Goal: Information Seeking & Learning: Learn about a topic

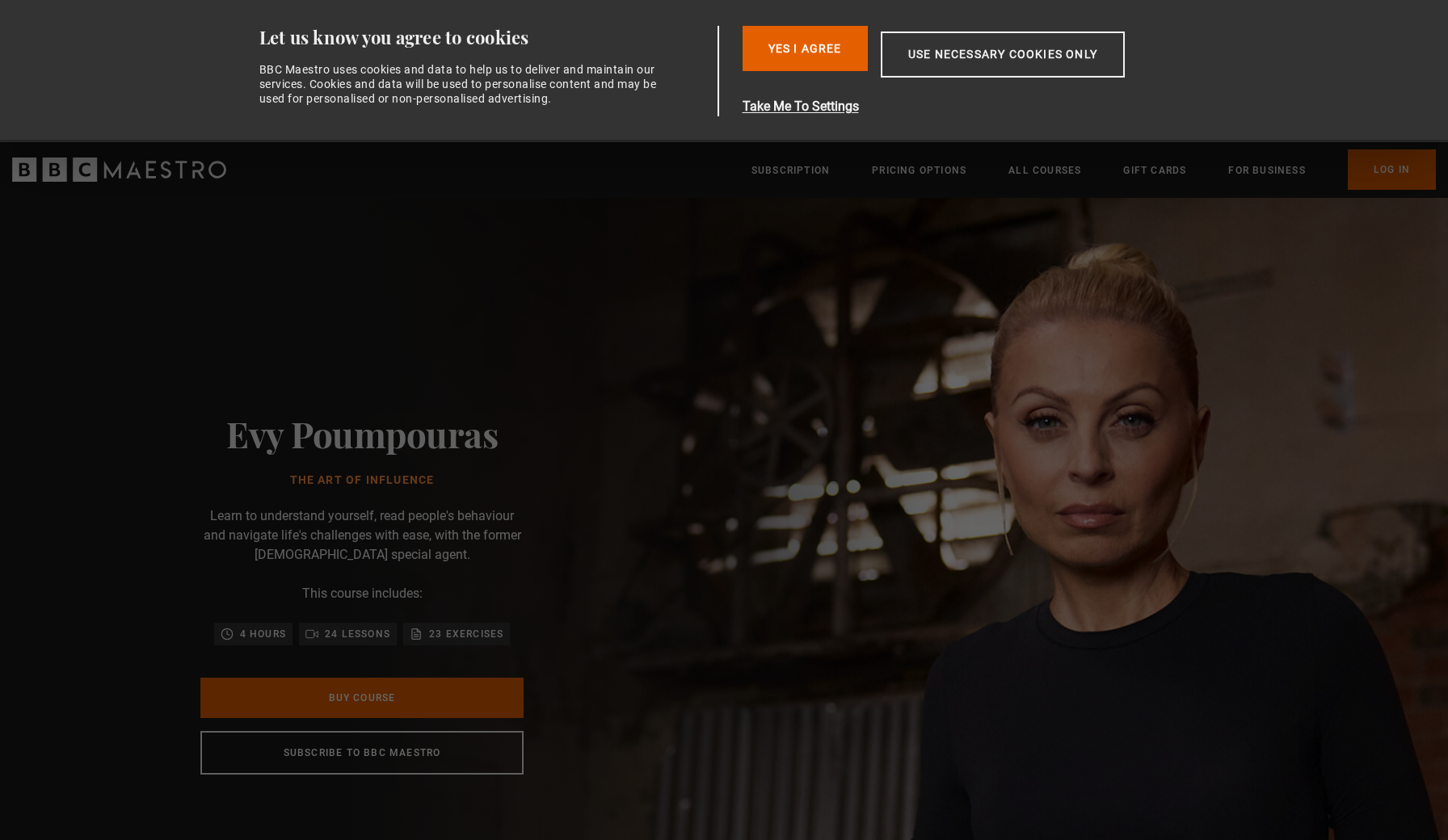
scroll to position [0, 1271]
click at [974, 66] on button "Use necessary cookies only" at bounding box center [1002, 54] width 244 height 46
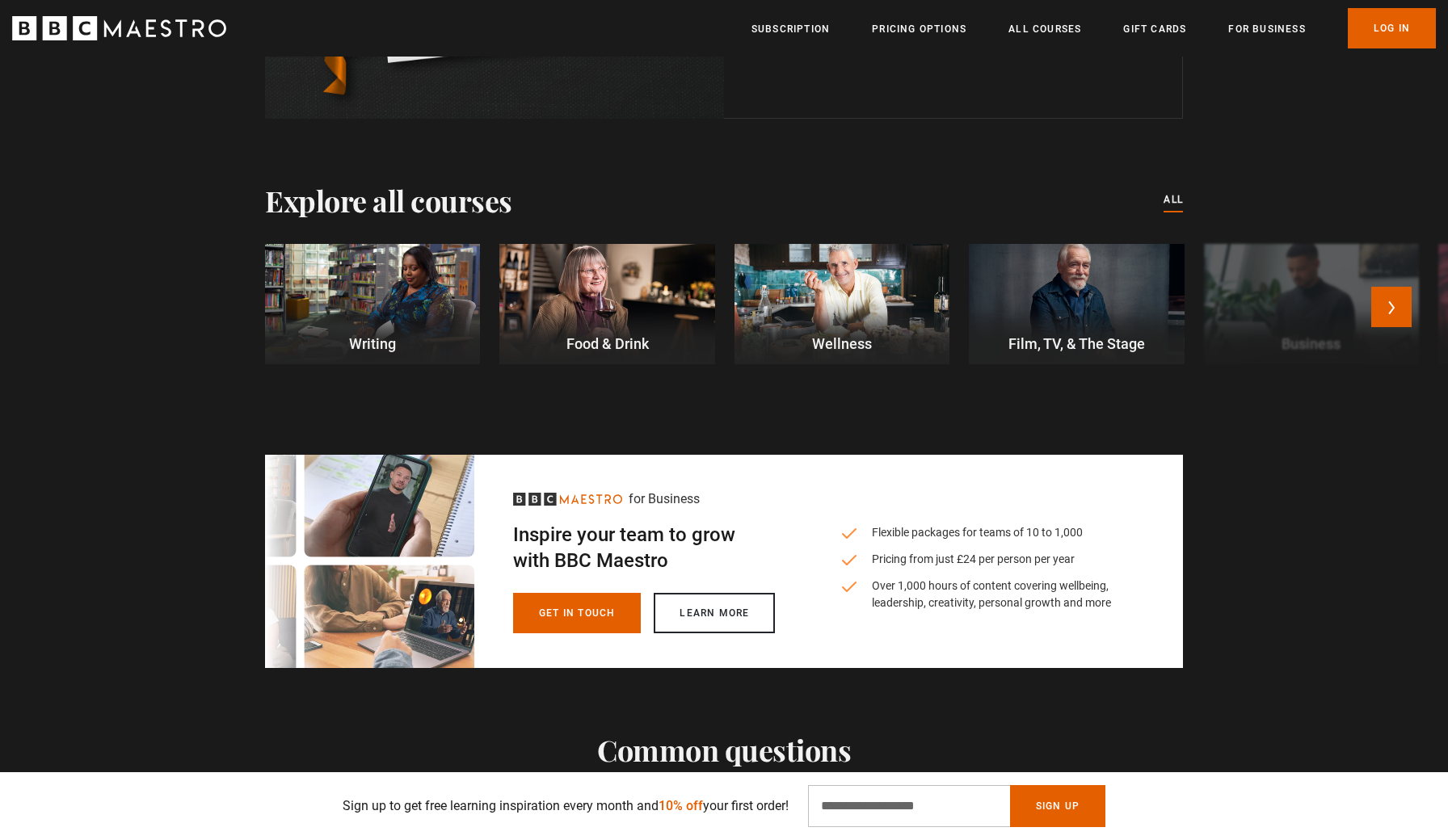
scroll to position [0, 3599]
click at [1390, 302] on button "Next" at bounding box center [1392, 307] width 40 height 40
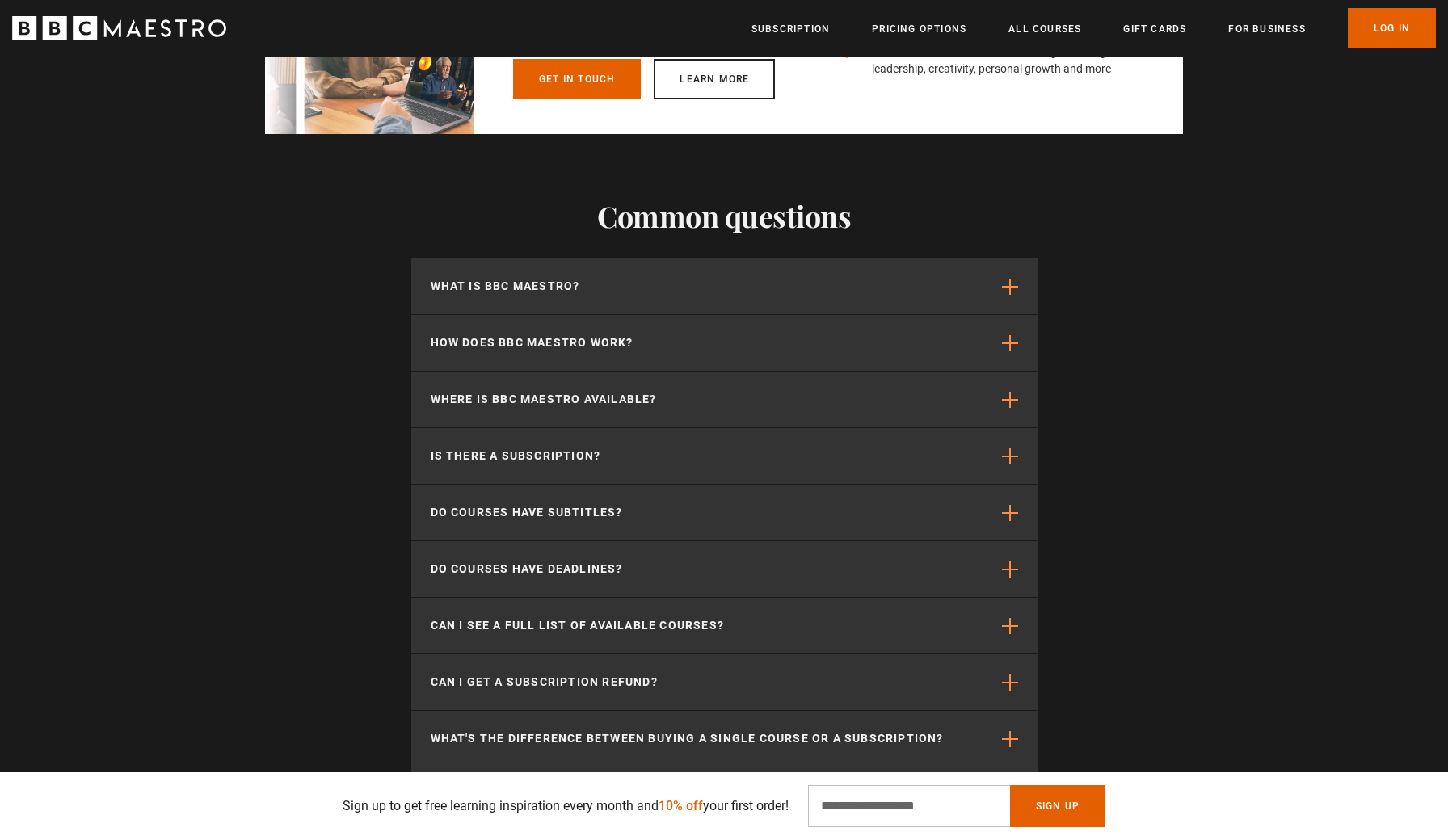
scroll to position [5171, 0]
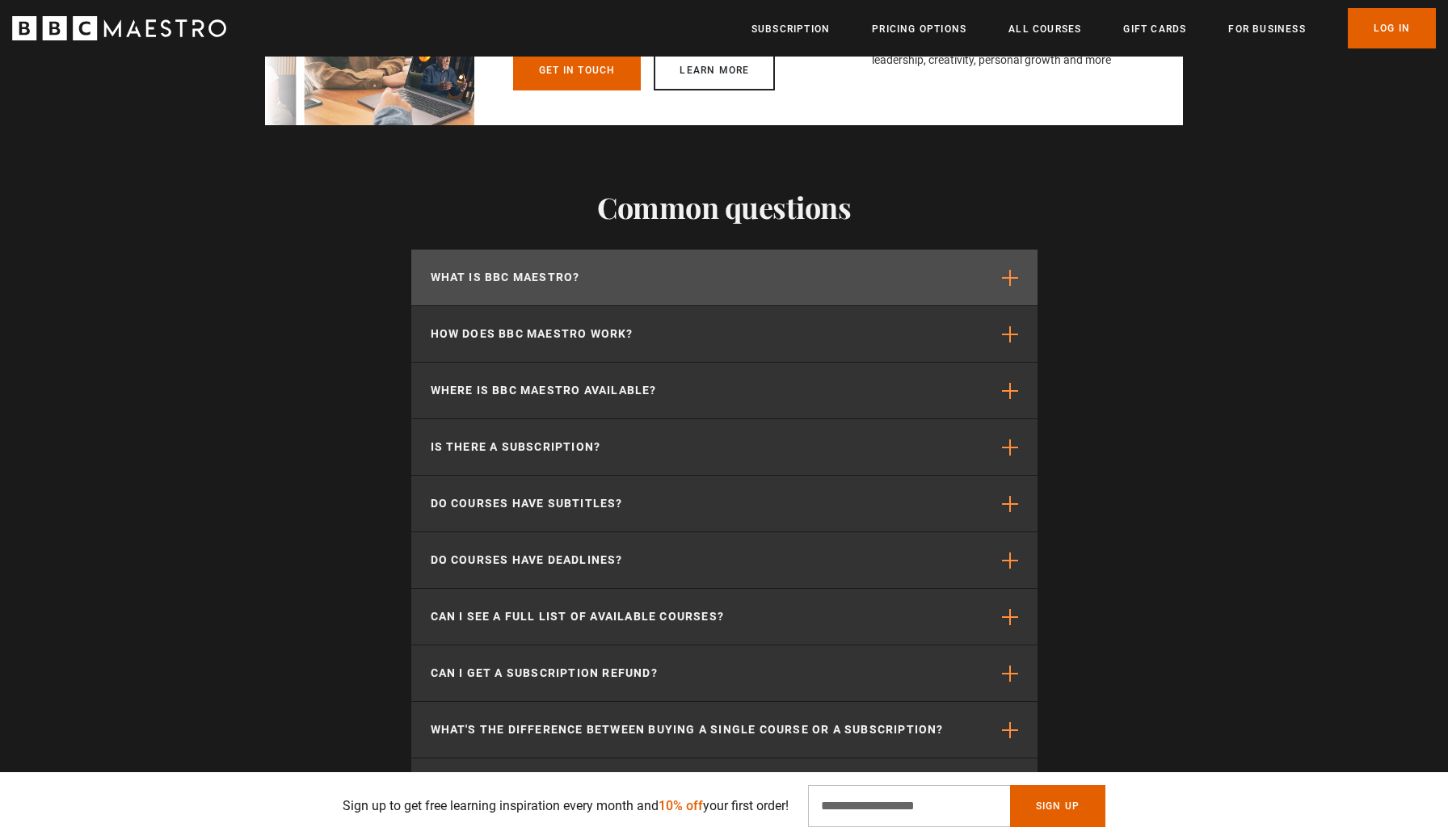
click at [1019, 286] on button "What is BBC Maestro?" at bounding box center [724, 278] width 626 height 56
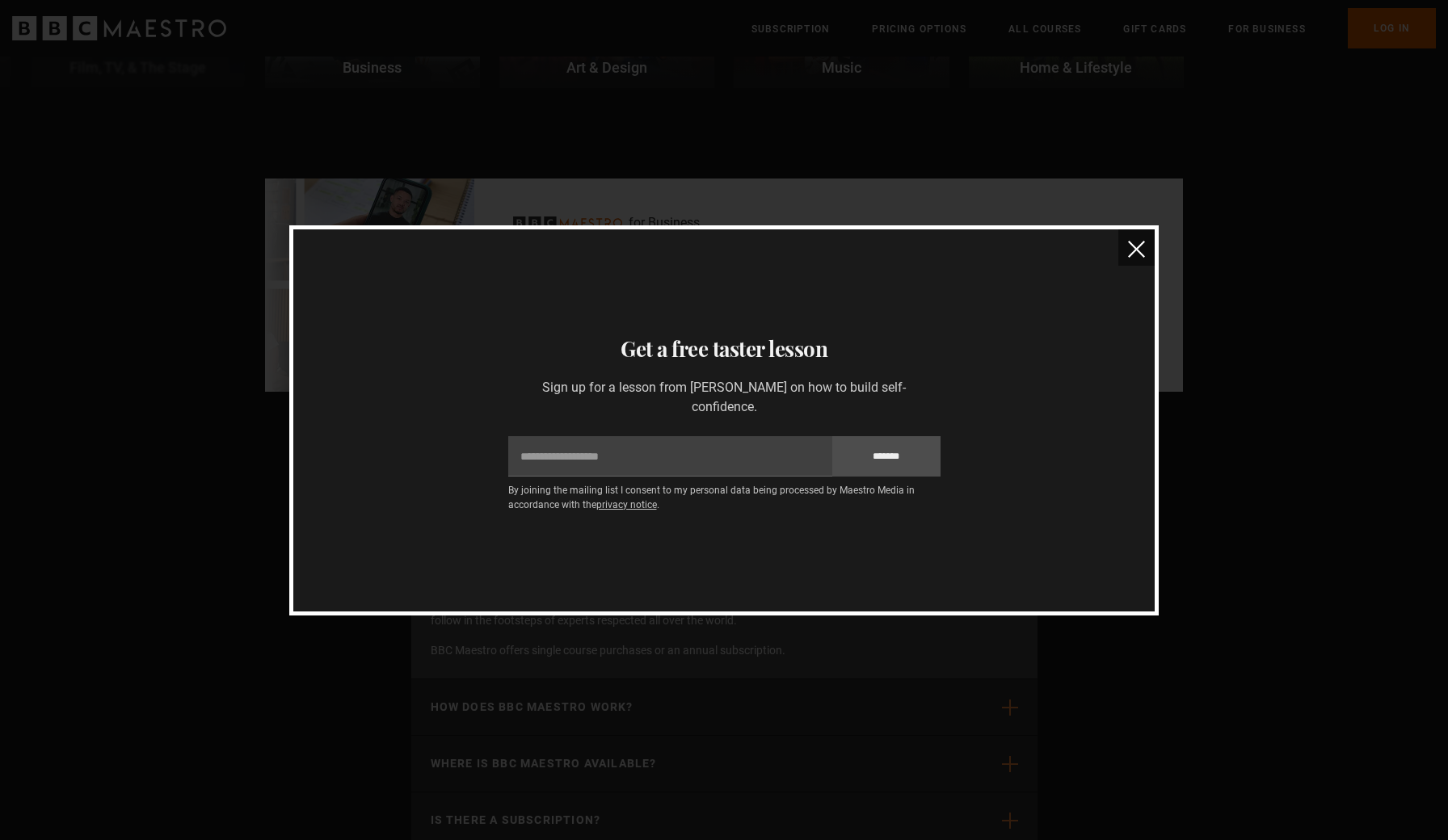
scroll to position [4785, 0]
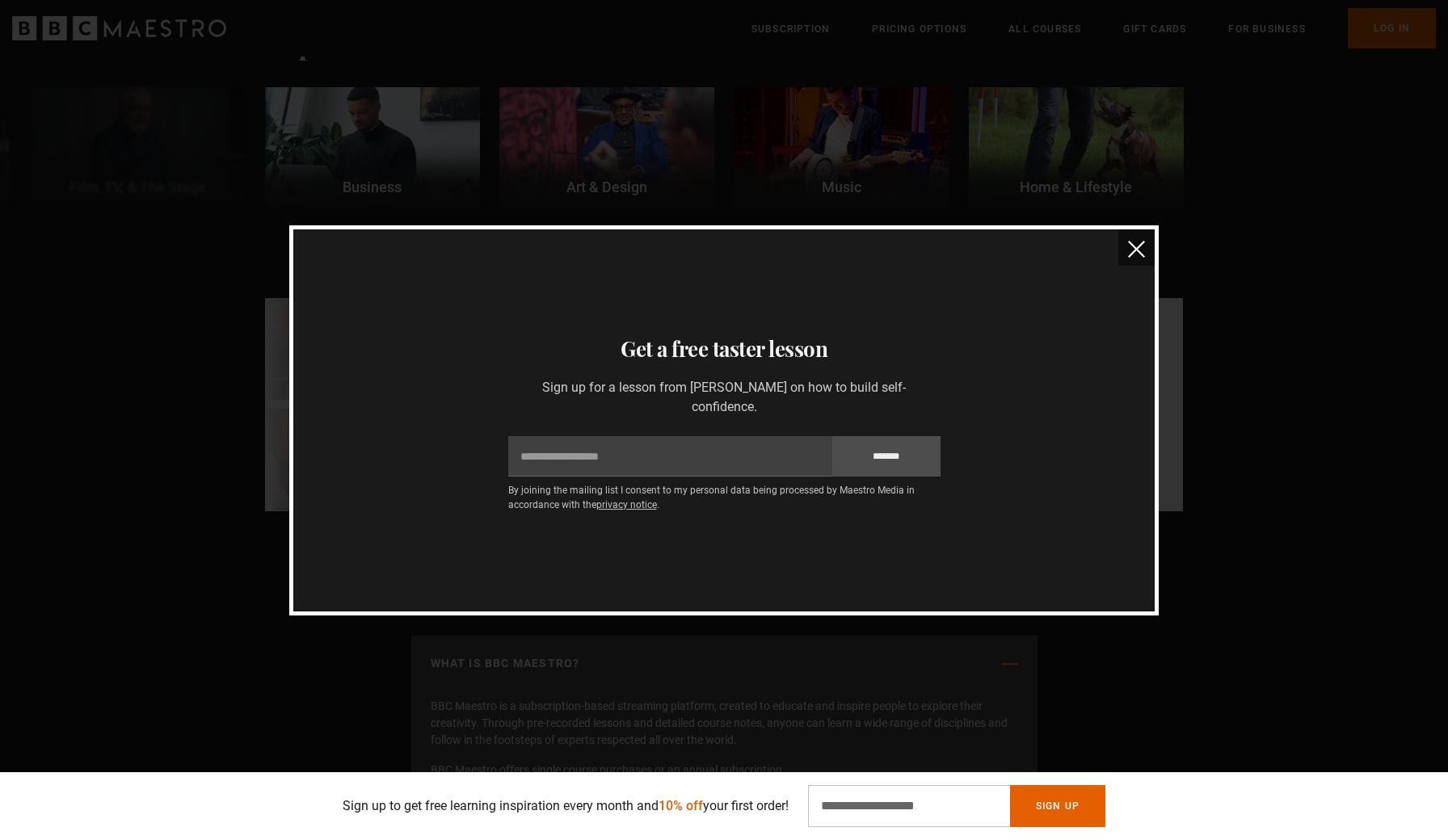
click at [1134, 246] on img "close" at bounding box center [1136, 249] width 17 height 17
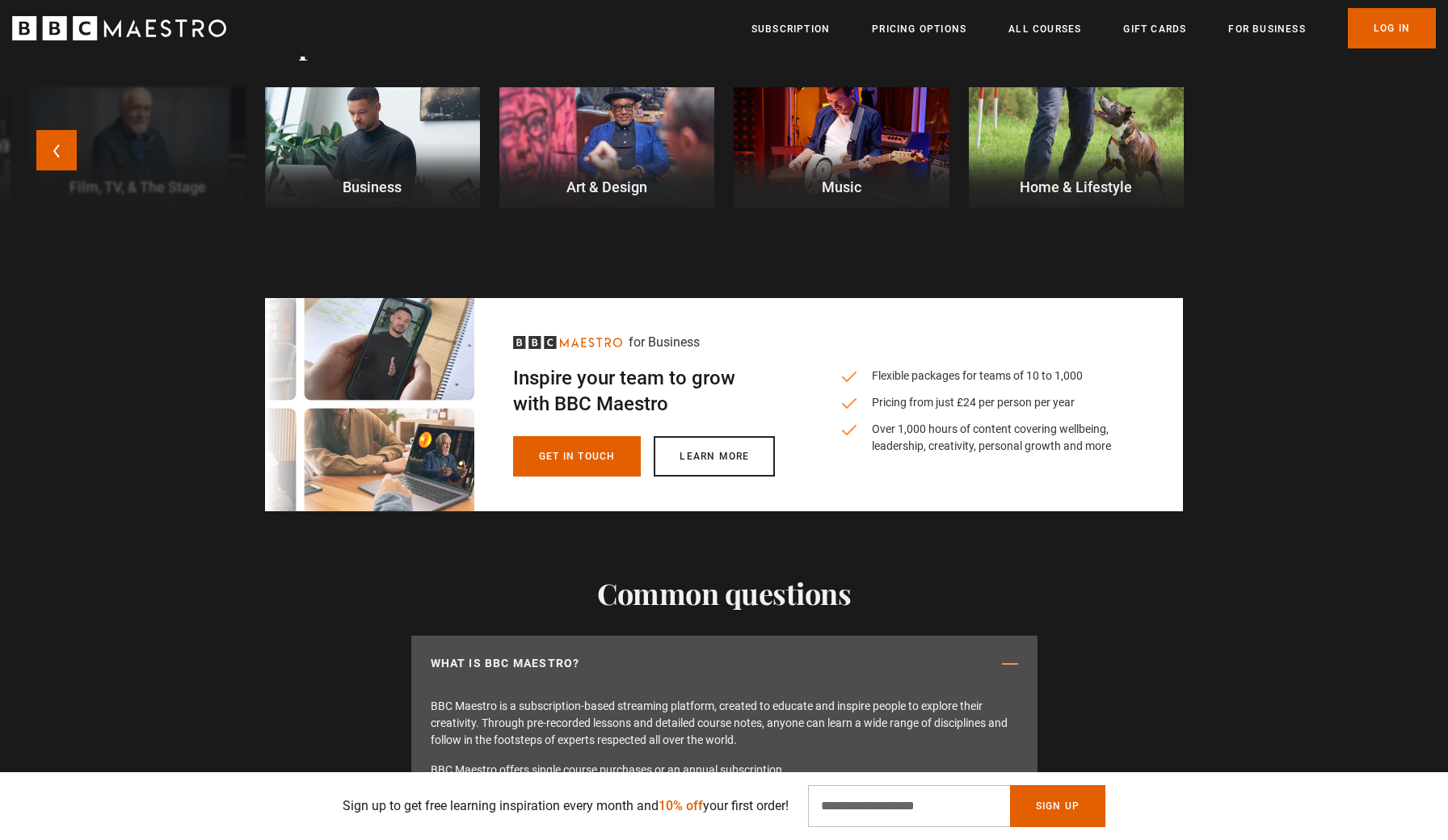
click at [898, 164] on div at bounding box center [841, 148] width 215 height 121
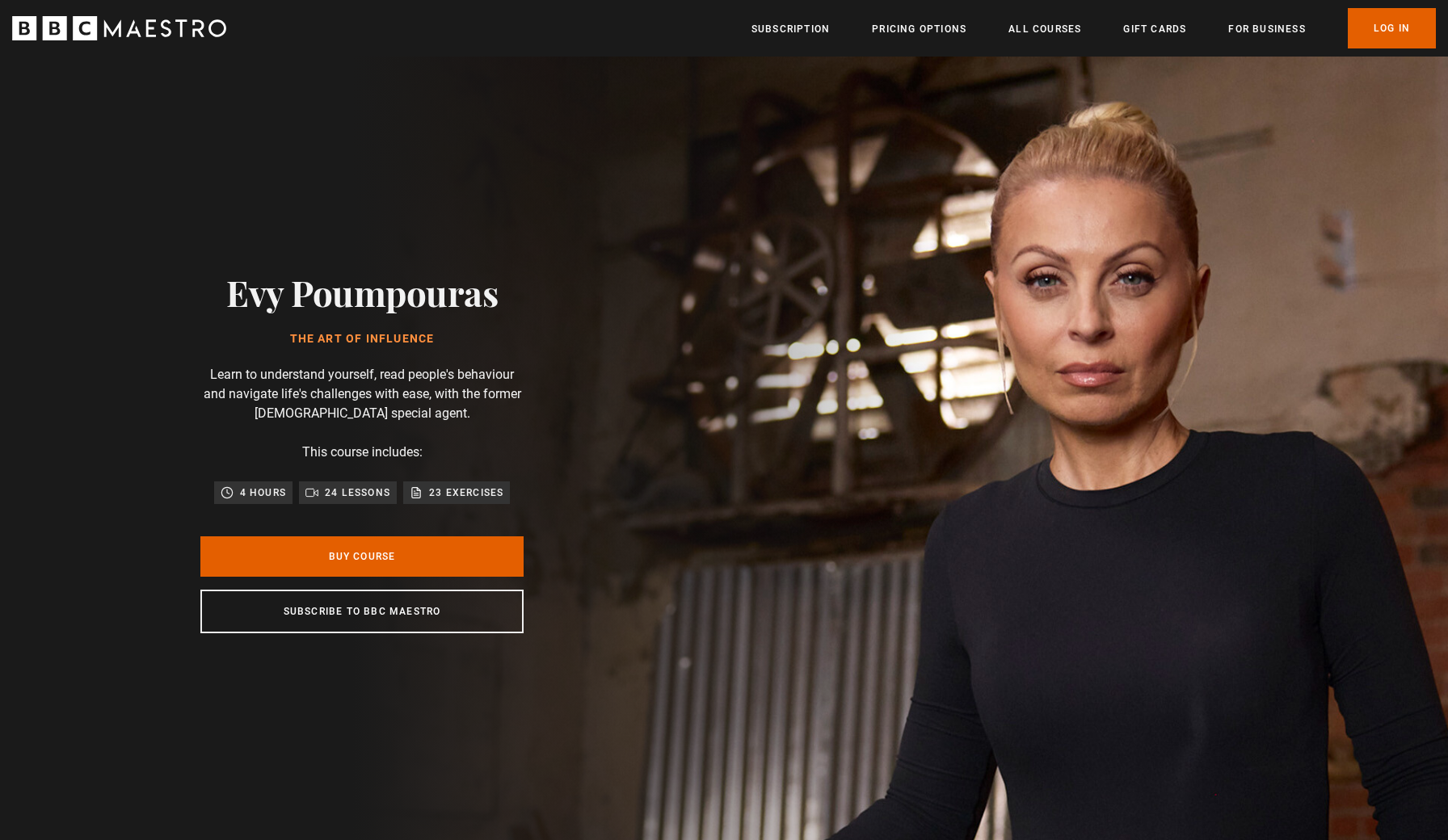
scroll to position [0, 847]
